Goal: Find specific page/section: Find specific page/section

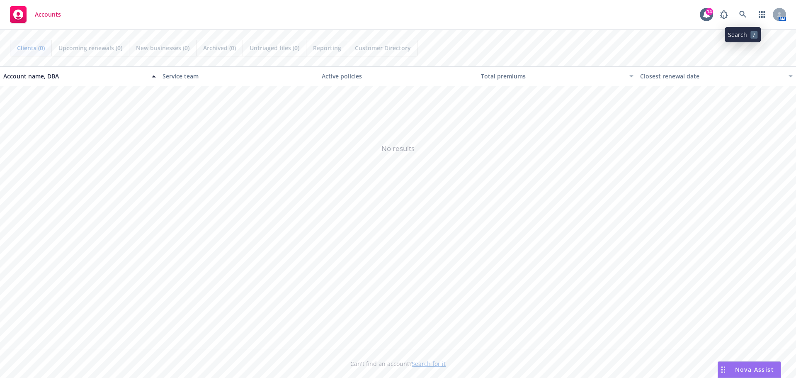
click at [744, 17] on icon at bounding box center [742, 14] width 7 height 7
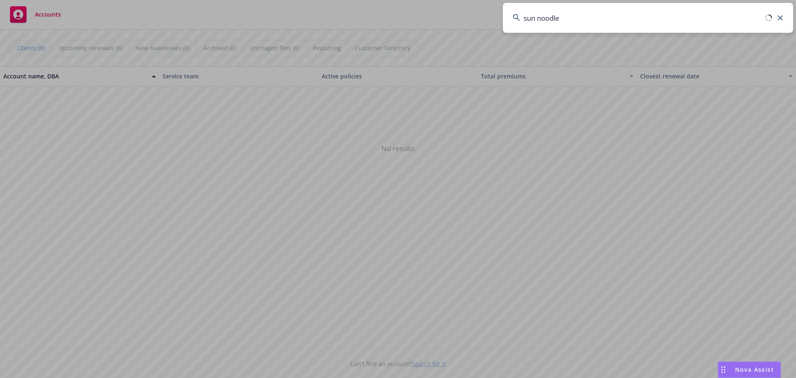
type input "sun noodle"
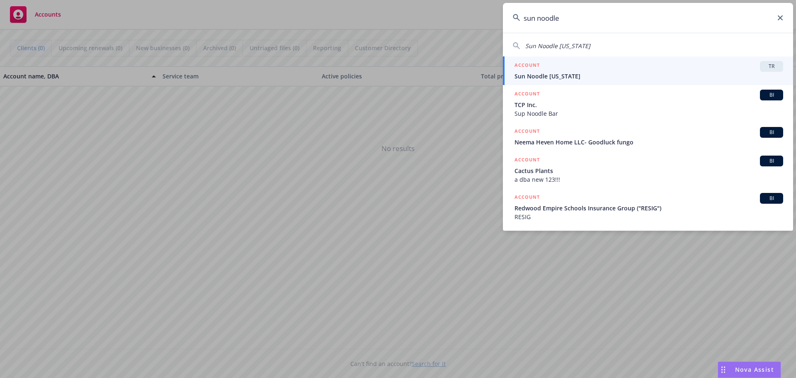
click at [553, 73] on span "Sun Noodle [US_STATE]" at bounding box center [649, 76] width 269 height 9
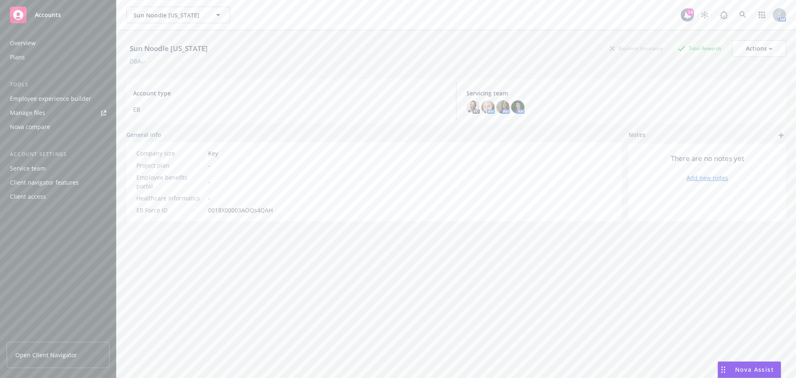
click at [30, 112] on div "Manage files" at bounding box center [27, 112] width 35 height 13
